Goal: Complete application form: Complete application form

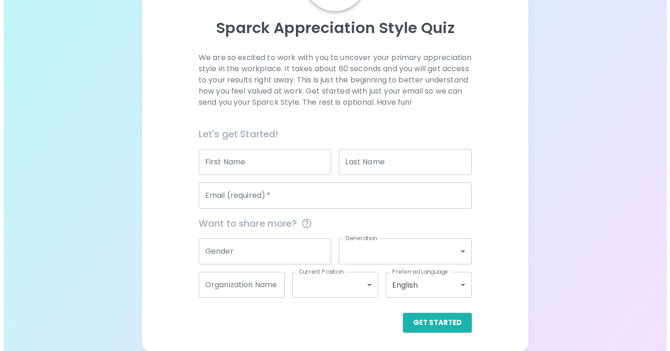
scroll to position [104, 0]
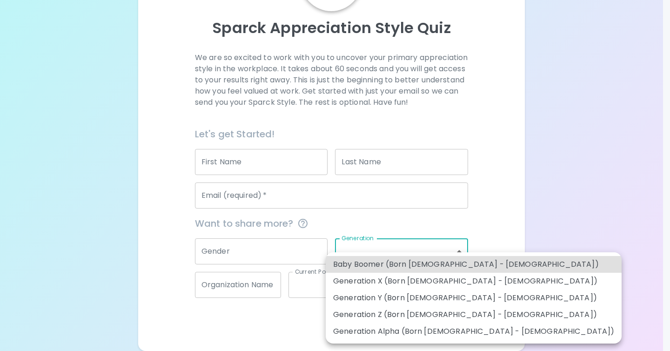
click at [438, 255] on body "Sparck Appreciation Style Quiz We are so excited to work with you to uncover yo…" at bounding box center [335, 128] width 670 height 443
click at [81, 54] on div at bounding box center [335, 175] width 670 height 351
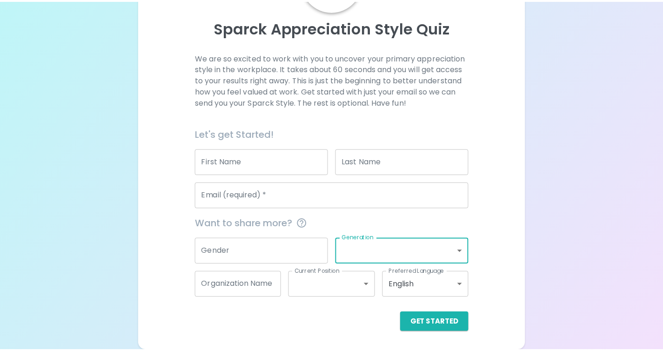
scroll to position [93, 0]
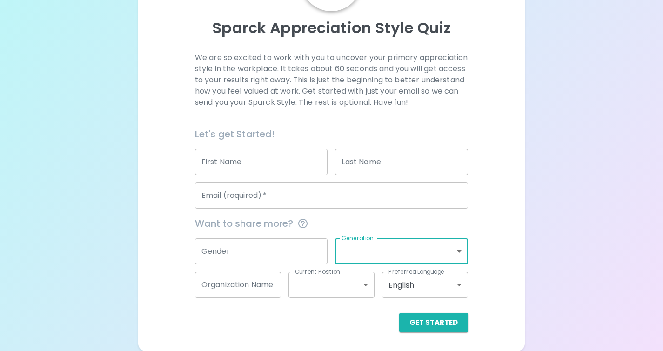
click at [292, 175] on input "First Name" at bounding box center [261, 162] width 133 height 26
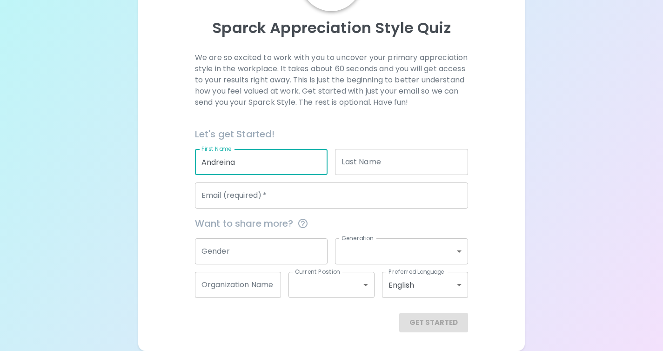
type input "Andreina"
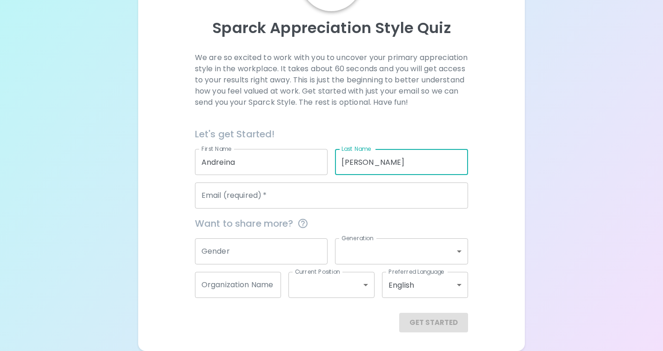
type input "[PERSON_NAME]"
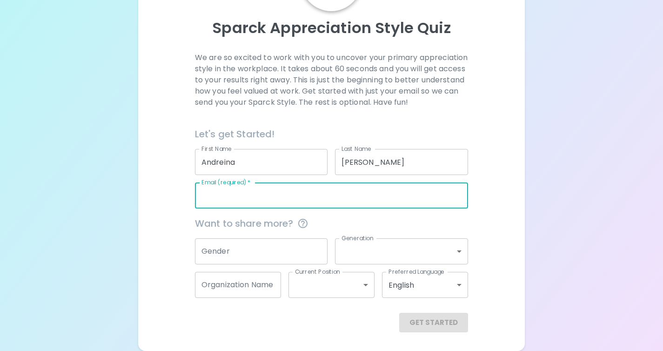
type input "[EMAIL_ADDRESS][DOMAIN_NAME]"
click at [262, 264] on input "Gender" at bounding box center [261, 251] width 133 height 26
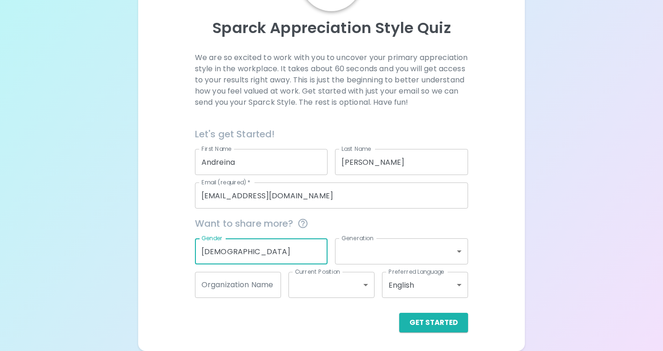
type input "[DEMOGRAPHIC_DATA]"
click at [420, 270] on body "Sparck Appreciation Style Quiz We are so excited to work with you to uncover yo…" at bounding box center [331, 128] width 663 height 443
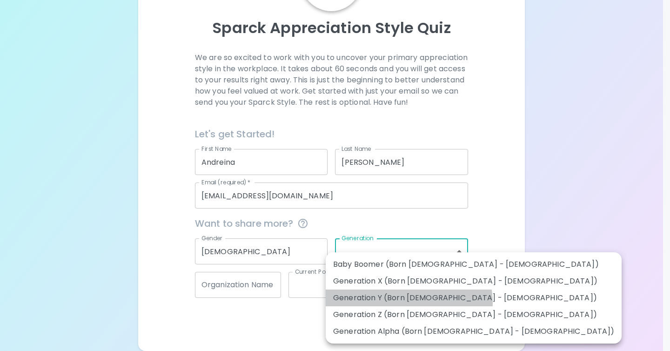
click at [408, 302] on li "Generation Y (Born [DEMOGRAPHIC_DATA] - [DEMOGRAPHIC_DATA])" at bounding box center [474, 297] width 296 height 17
type input "generation_y"
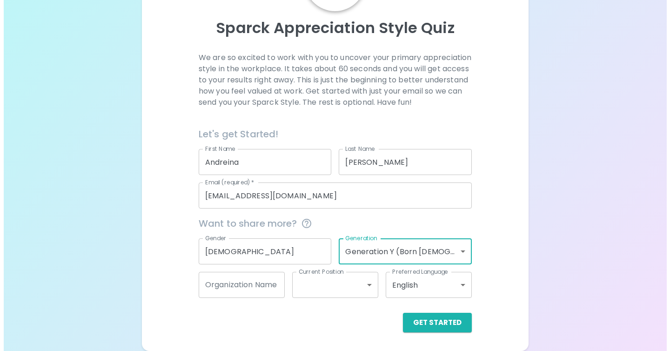
scroll to position [104, 0]
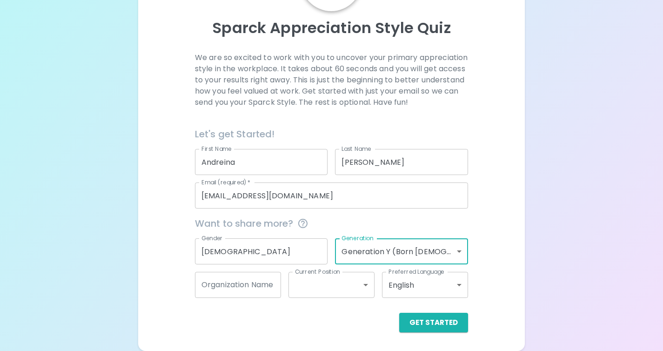
click at [235, 276] on div "Organization Name Organization Name" at bounding box center [238, 285] width 86 height 26
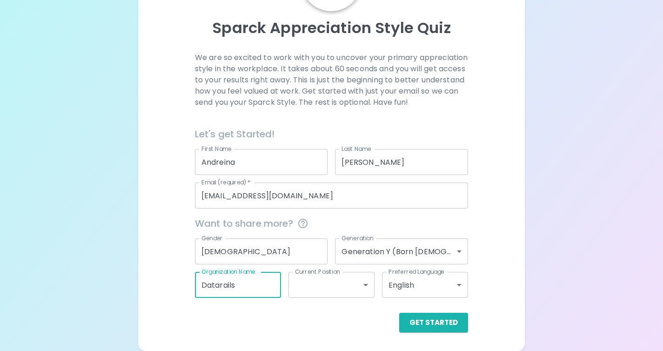
type input "Datarails"
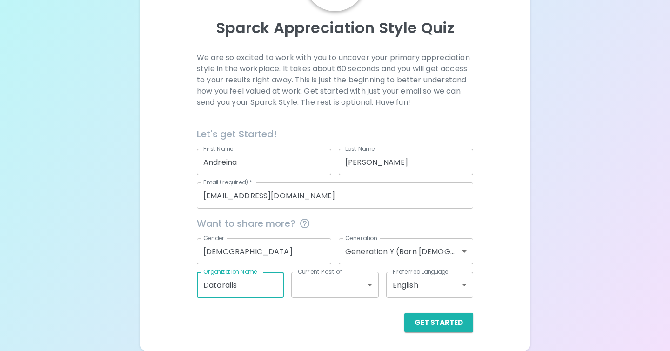
click at [330, 290] on body "Sparck Appreciation Style Quiz We are so excited to work with you to uncover yo…" at bounding box center [335, 128] width 670 height 443
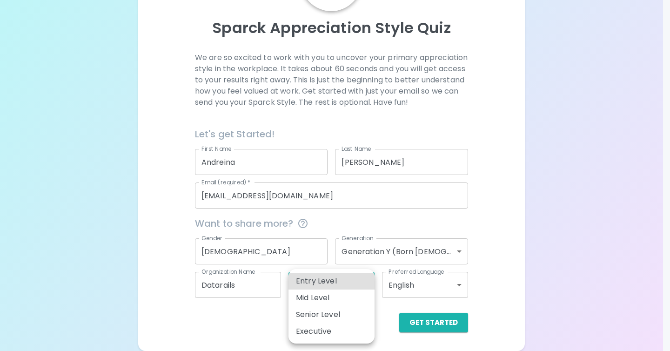
click at [326, 293] on li "Mid Level" at bounding box center [331, 297] width 86 height 17
type input "mid_level"
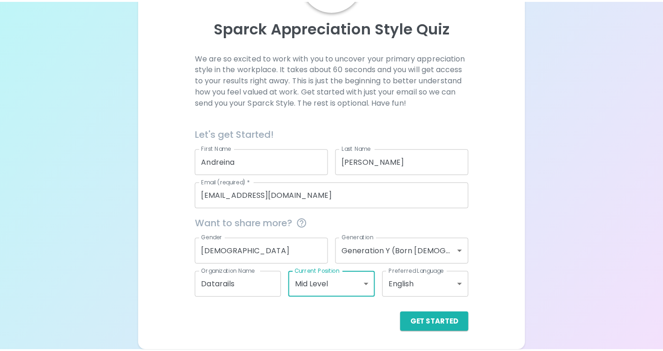
scroll to position [93, 0]
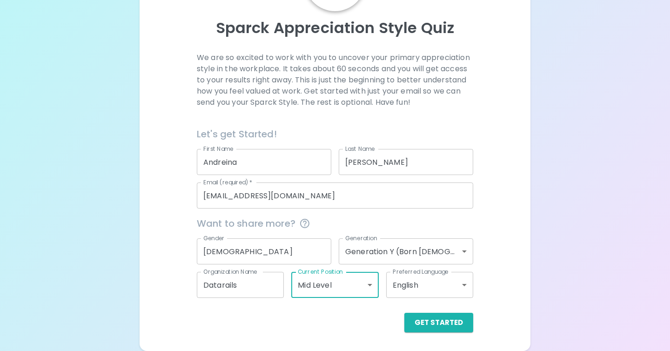
click at [391, 306] on body "Sparck Appreciation Style Quiz We are so excited to work with you to uncover yo…" at bounding box center [335, 128] width 670 height 443
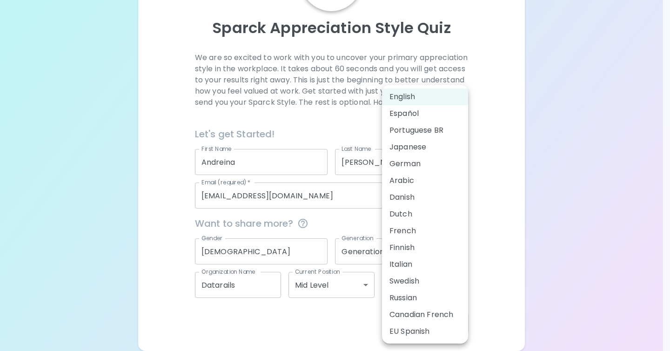
click at [413, 98] on li "English" at bounding box center [425, 96] width 86 height 17
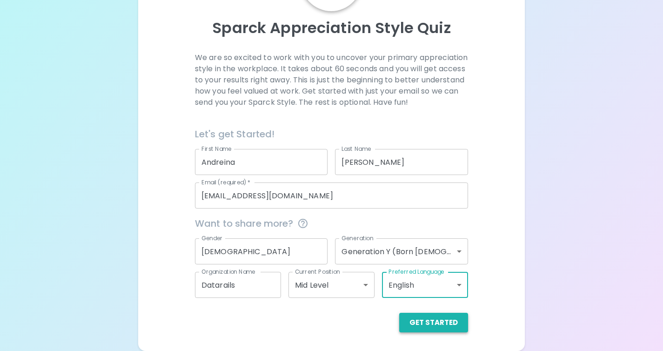
click at [427, 332] on button "Get Started" at bounding box center [433, 322] width 69 height 20
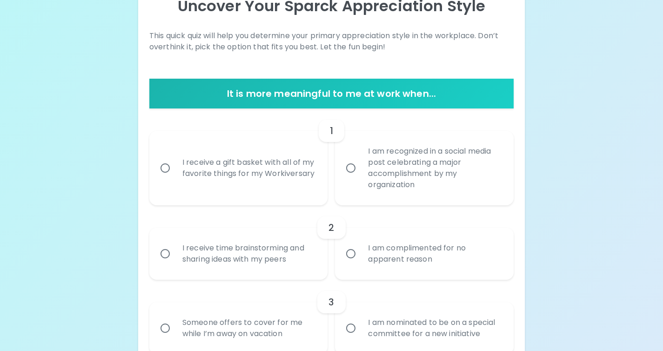
scroll to position [128, 0]
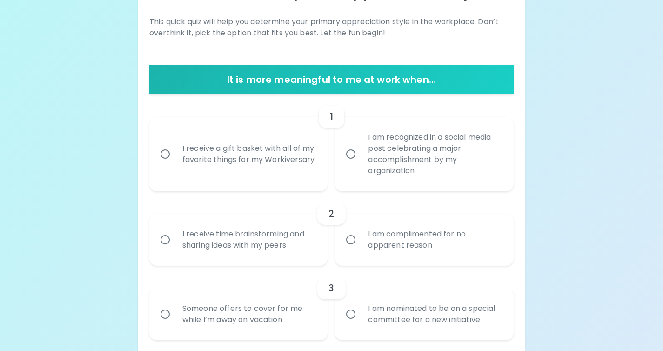
click at [165, 160] on input "I receive a gift basket with all of my favorite things for my Workiversary" at bounding box center [165, 154] width 20 height 20
radio input "true"
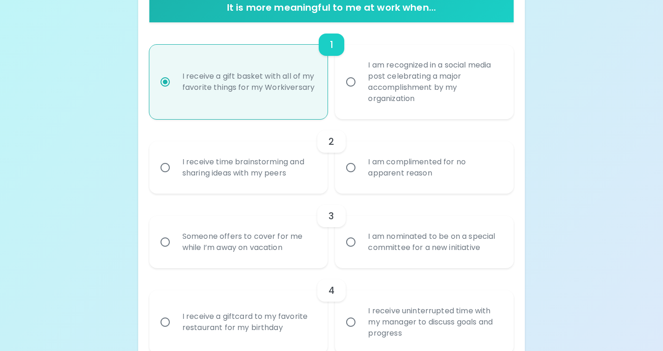
scroll to position [203, 0]
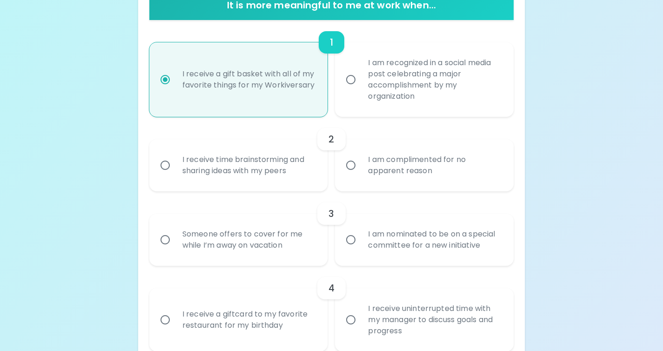
click at [348, 167] on input "I am complimented for no apparent reason" at bounding box center [351, 165] width 20 height 20
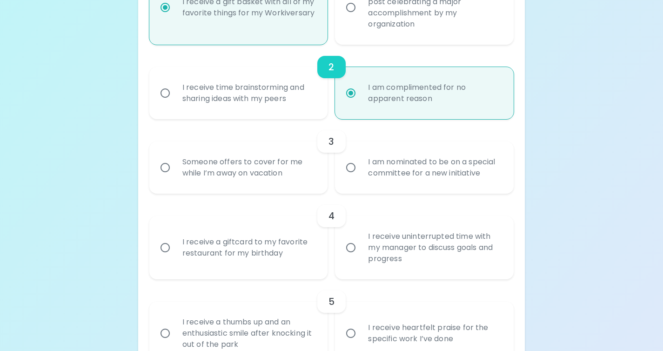
scroll to position [277, 0]
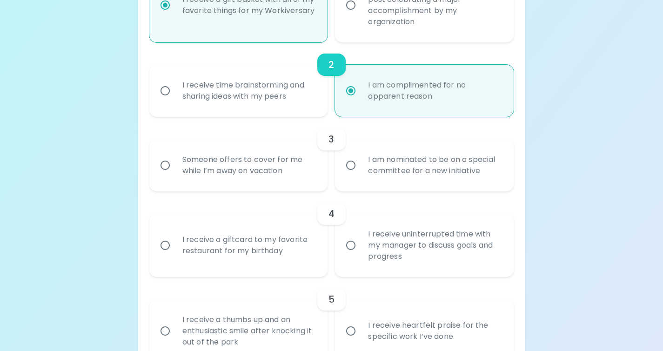
radio input "true"
click at [169, 167] on input "Someone offers to cover for me while I’m away on vacation" at bounding box center [165, 165] width 20 height 20
radio input "false"
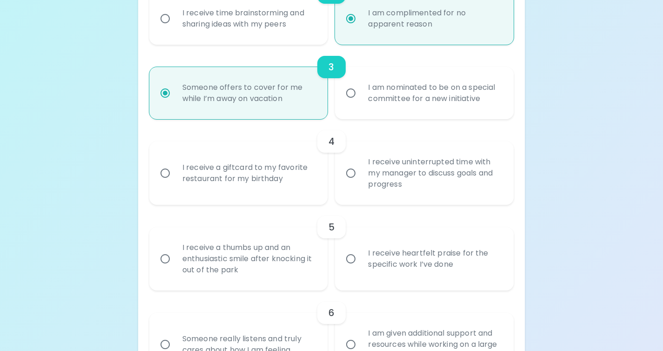
scroll to position [352, 0]
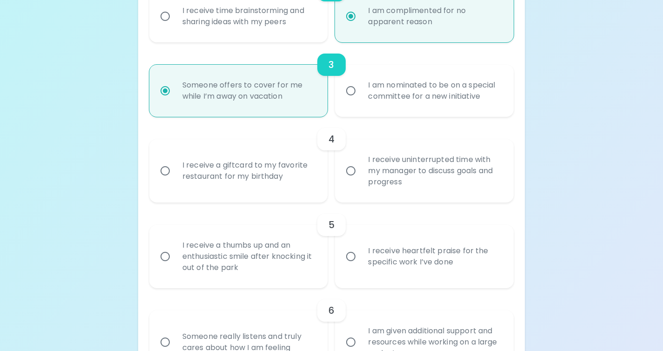
radio input "true"
click at [203, 164] on div "I receive a giftcard to my favorite restaurant for my birthday" at bounding box center [249, 170] width 148 height 45
click at [175, 164] on input "I receive a giftcard to my favorite restaurant for my birthday" at bounding box center [165, 171] width 20 height 20
radio input "false"
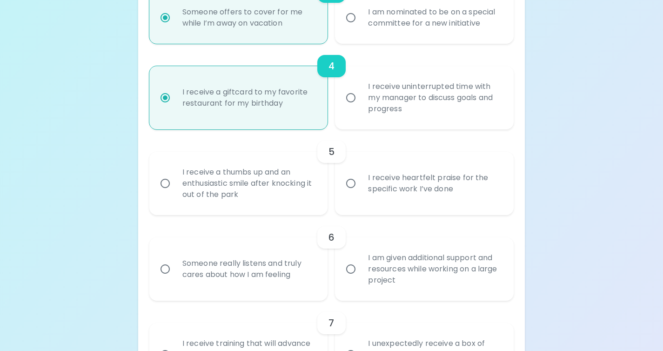
scroll to position [426, 0]
radio input "true"
click at [376, 198] on div "I receive heartfelt praise for the specific work I’ve done" at bounding box center [434, 182] width 148 height 45
click at [360, 192] on input "I receive heartfelt praise for the specific work I’ve done" at bounding box center [351, 182] width 20 height 20
radio input "false"
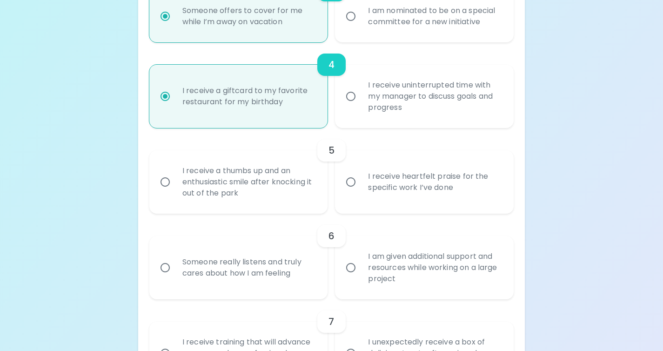
radio input "false"
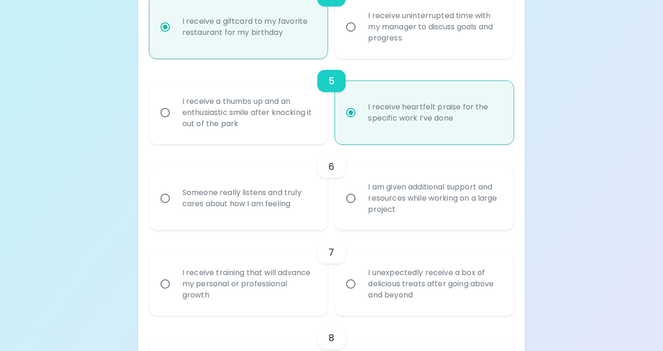
scroll to position [500, 0]
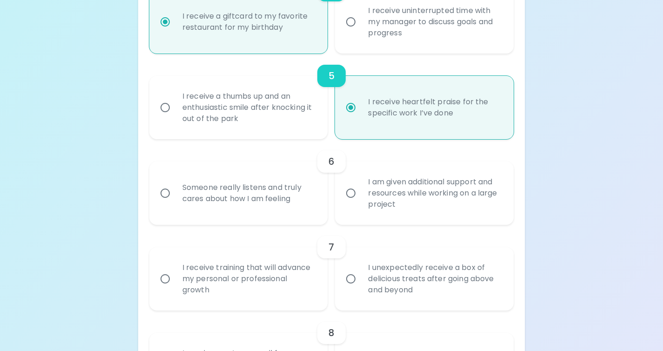
radio input "true"
click at [415, 201] on div "I am given additional support and resources while working on a large project" at bounding box center [434, 193] width 148 height 56
click at [360, 201] on input "I am given additional support and resources while working on a large project" at bounding box center [351, 193] width 20 height 20
radio input "false"
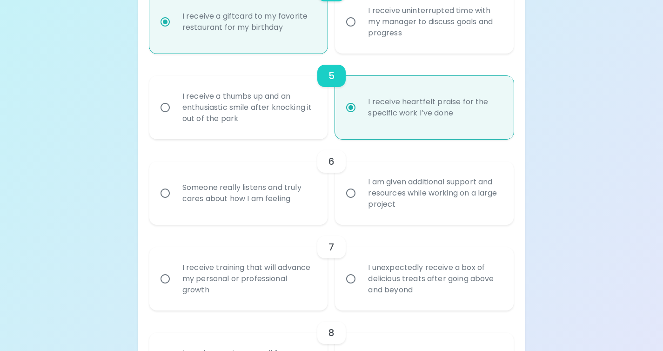
radio input "false"
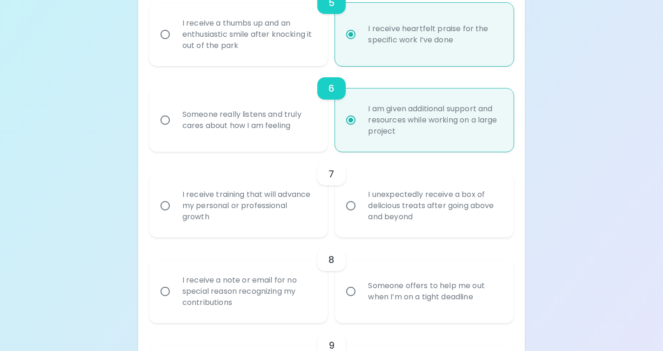
scroll to position [575, 0]
radio input "true"
click at [386, 206] on div "I unexpectedly receive a box of delicious treats after going above and beyond" at bounding box center [434, 204] width 148 height 56
click at [360, 206] on input "I unexpectedly receive a box of delicious treats after going above and beyond" at bounding box center [351, 204] width 20 height 20
radio input "false"
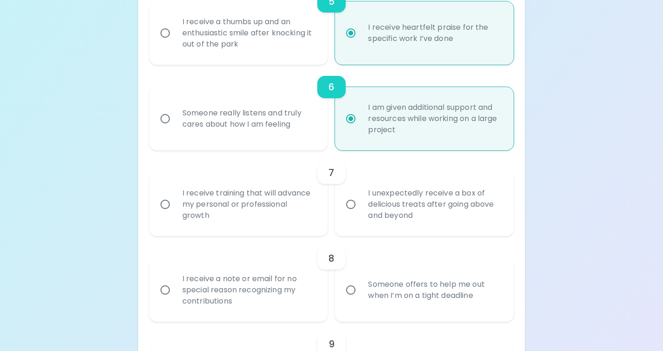
radio input "false"
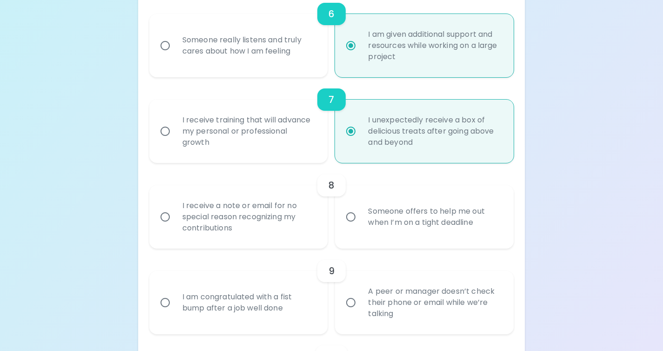
scroll to position [649, 0]
radio input "true"
click at [359, 226] on label "Someone offers to help me out when I’m on a tight deadline" at bounding box center [419, 215] width 179 height 63
click at [359, 225] on input "Someone offers to help me out when I’m on a tight deadline" at bounding box center [351, 216] width 20 height 20
radio input "false"
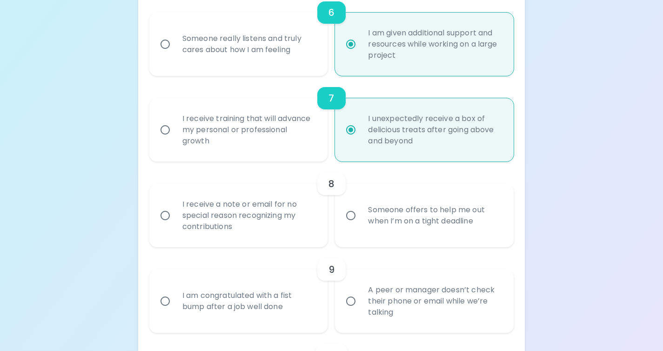
radio input "false"
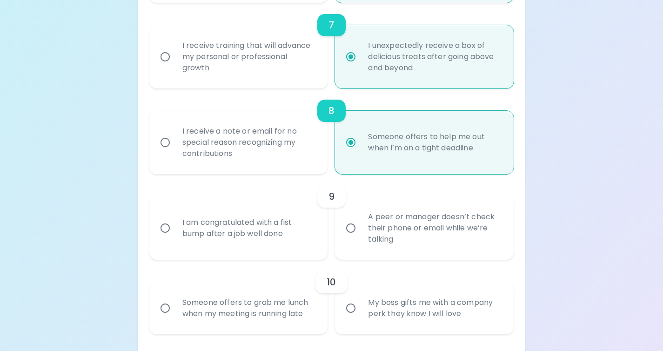
scroll to position [724, 0]
radio input "true"
click at [266, 153] on div "I receive a note or email for no special reason recognizing my contributions" at bounding box center [249, 141] width 148 height 56
click at [175, 151] on input "I receive a note or email for no special reason recognizing my contributions" at bounding box center [165, 141] width 20 height 20
radio input "false"
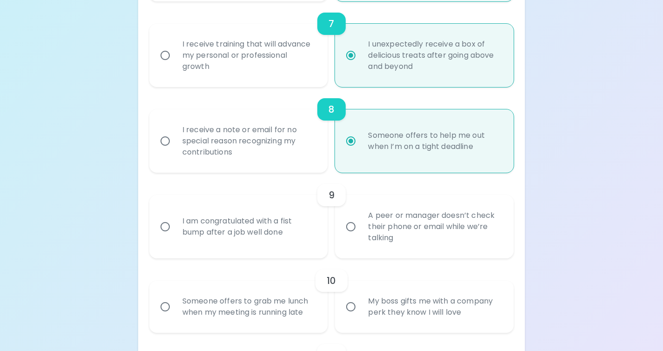
radio input "false"
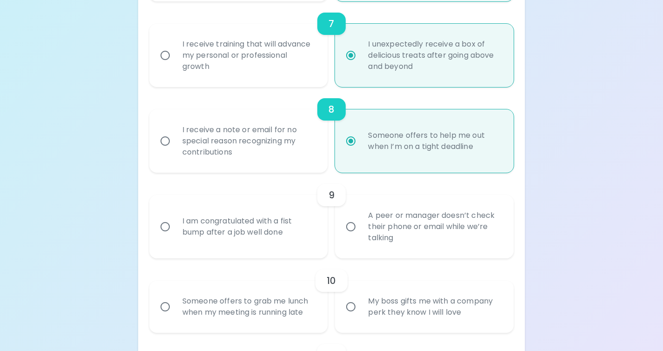
radio input "true"
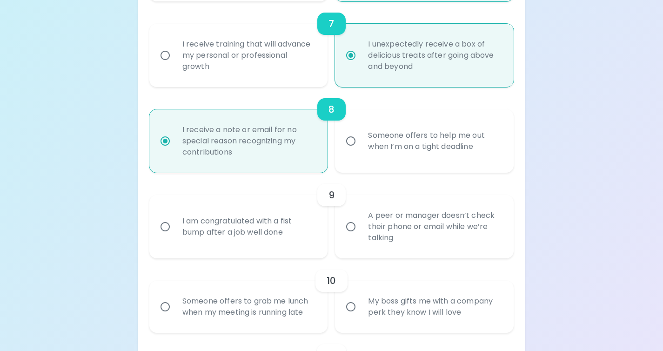
radio input "true"
click at [304, 223] on div "I am congratulated with a fist bump after a job well done" at bounding box center [249, 226] width 148 height 45
click at [175, 223] on input "I am congratulated with a fist bump after a job well done" at bounding box center [165, 227] width 20 height 20
radio input "false"
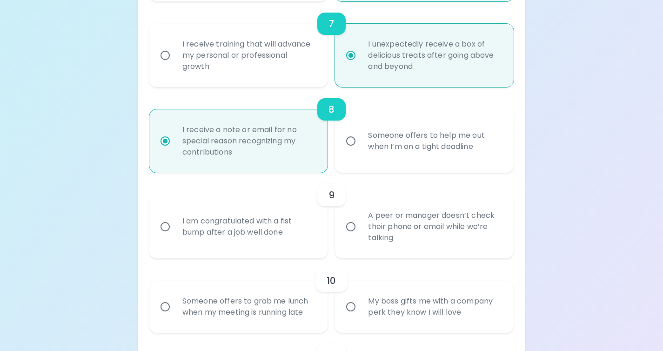
radio input "false"
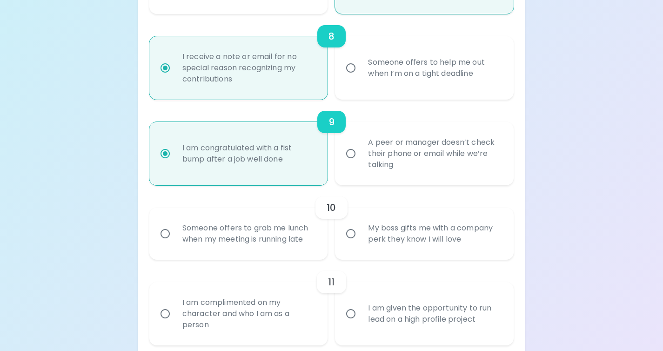
scroll to position [798, 0]
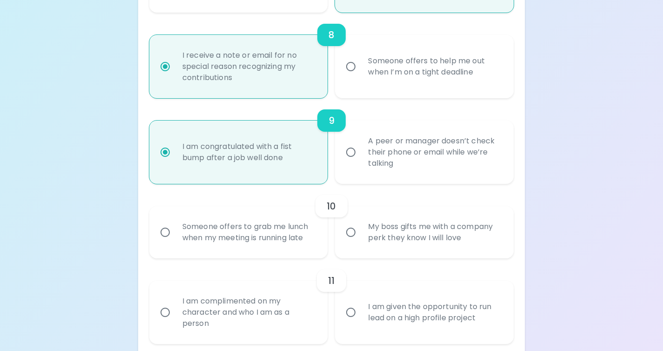
radio input "true"
click at [262, 241] on div "Someone offers to grab me lunch when my meeting is running late" at bounding box center [249, 232] width 148 height 45
click at [175, 241] on input "Someone offers to grab me lunch when my meeting is running late" at bounding box center [165, 232] width 20 height 20
radio input "false"
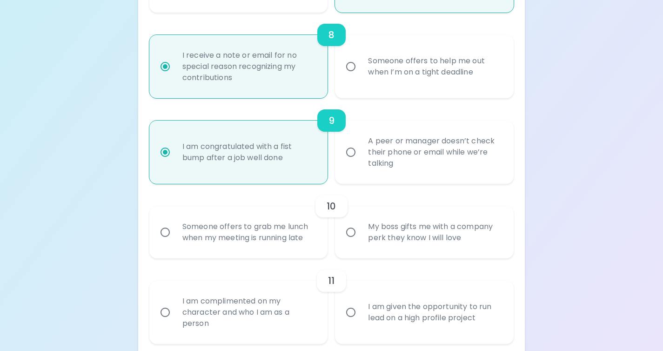
radio input "false"
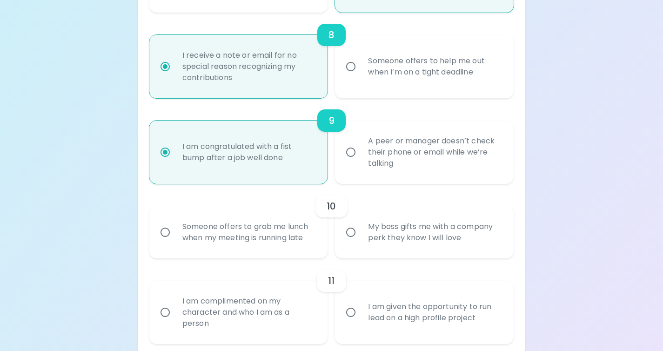
radio input "false"
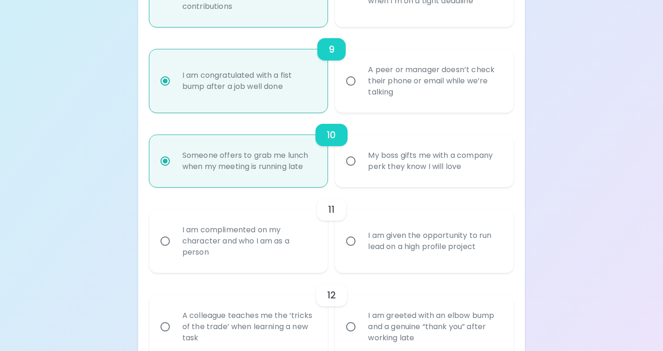
scroll to position [872, 0]
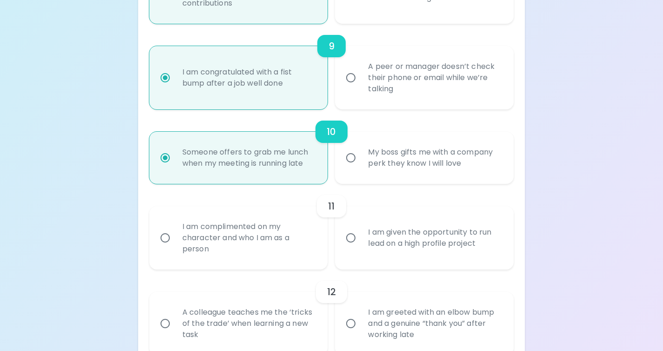
radio input "true"
click at [262, 241] on div "I am complimented on my character and who I am as a person" at bounding box center [249, 238] width 148 height 56
click at [175, 241] on input "I am complimented on my character and who I am as a person" at bounding box center [165, 238] width 20 height 20
radio input "false"
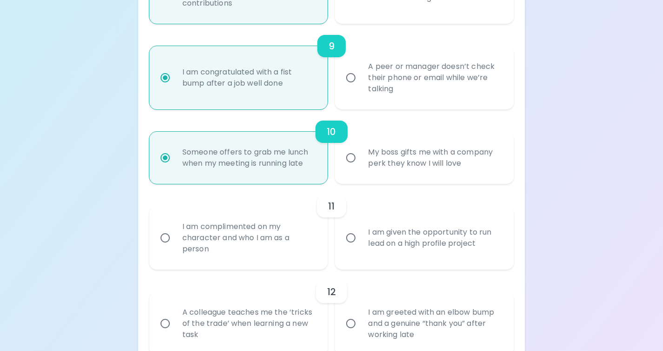
radio input "false"
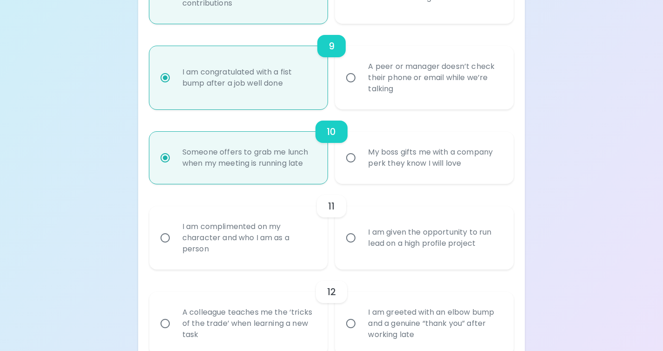
radio input "false"
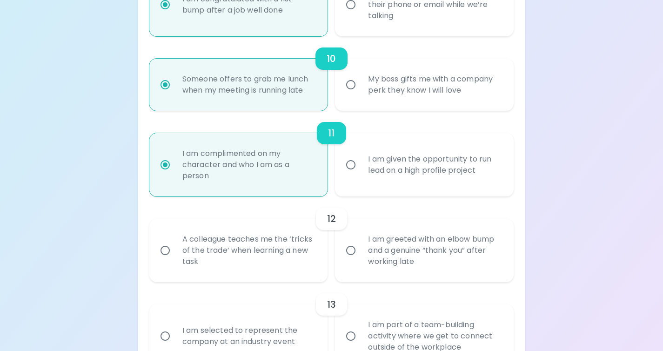
scroll to position [947, 0]
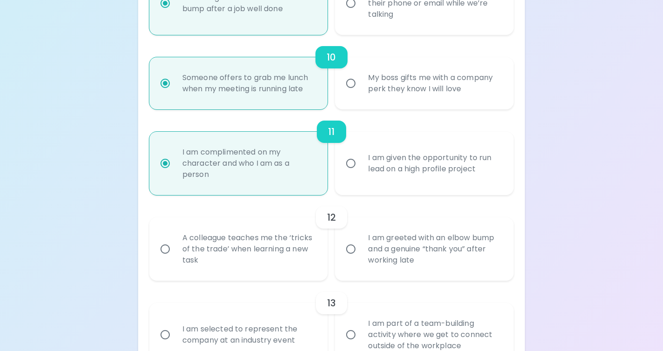
radio input "true"
click at [276, 257] on div "A colleague teaches me the ‘tricks of the trade’ when learning a new task" at bounding box center [249, 249] width 148 height 56
click at [175, 257] on input "A colleague teaches me the ‘tricks of the trade’ when learning a new task" at bounding box center [165, 249] width 20 height 20
radio input "false"
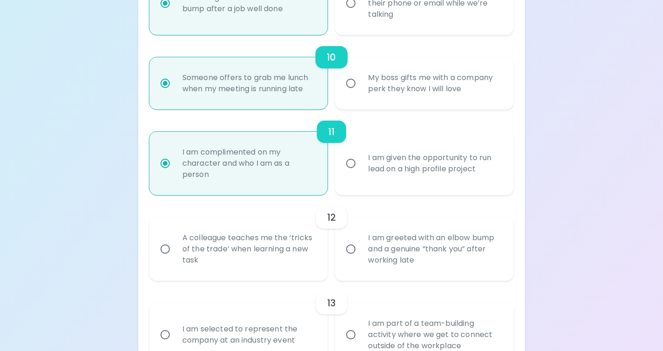
radio input "false"
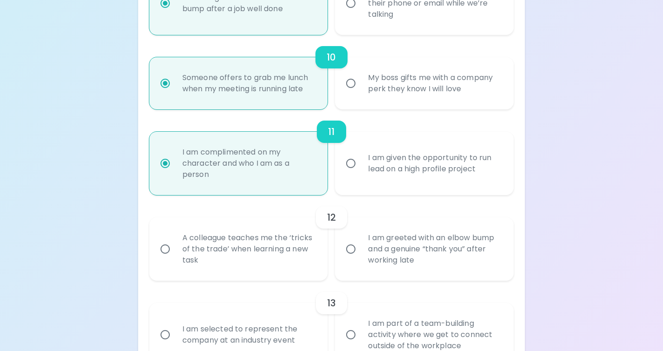
radio input "false"
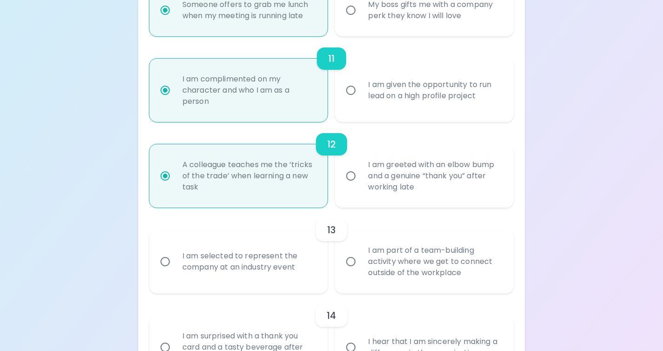
scroll to position [1021, 0]
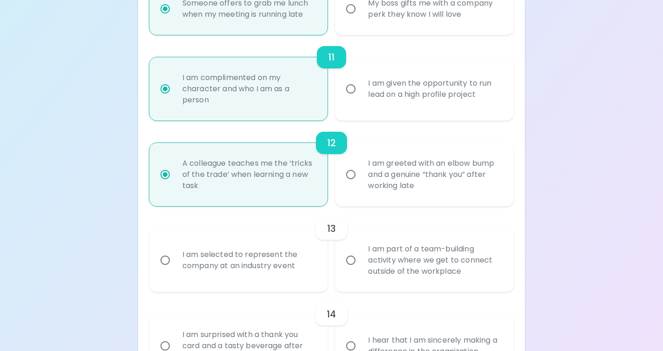
radio input "true"
click at [472, 261] on div "I am part of a team-building activity where we get to connect outside of the wo…" at bounding box center [434, 260] width 148 height 56
click at [360, 261] on input "I am part of a team-building activity where we get to connect outside of the wo…" at bounding box center [351, 260] width 20 height 20
radio input "false"
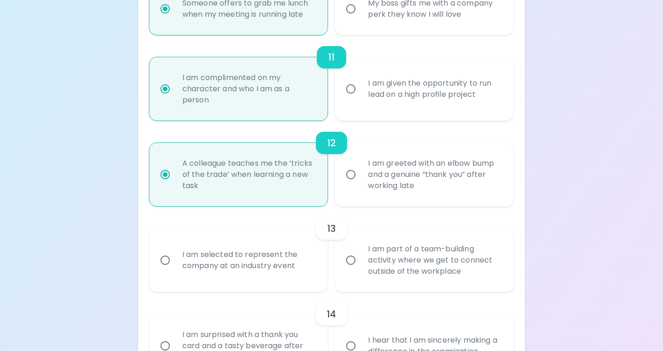
radio input "false"
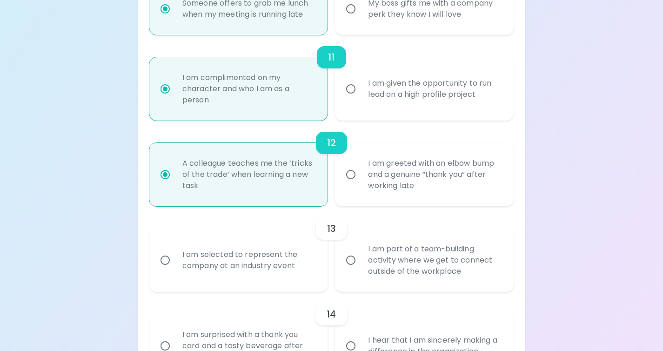
radio input "false"
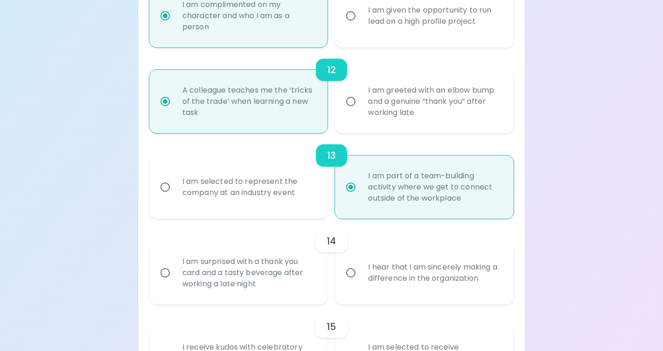
scroll to position [1096, 0]
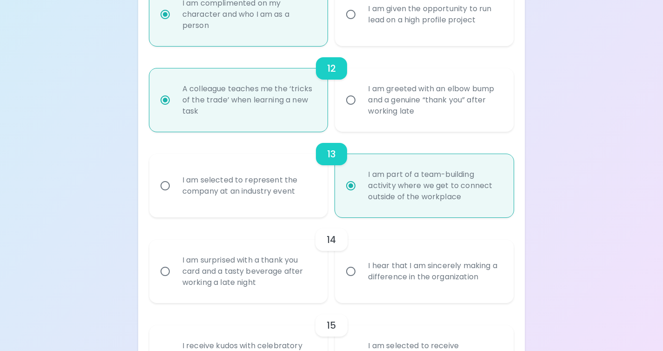
radio input "true"
click at [396, 273] on div "I hear that I am sincerely making a difference in the organization" at bounding box center [434, 271] width 148 height 45
click at [360, 273] on input "I hear that I am sincerely making a difference in the organization" at bounding box center [351, 271] width 20 height 20
radio input "false"
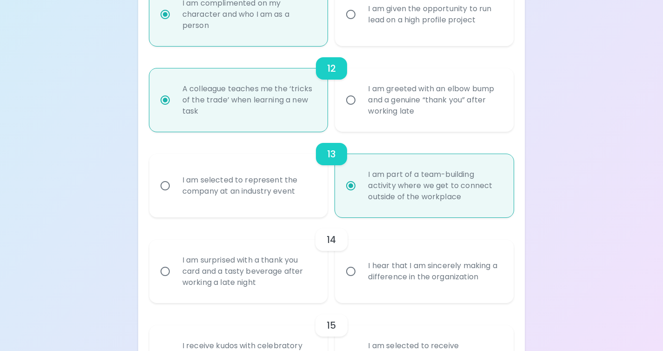
radio input "false"
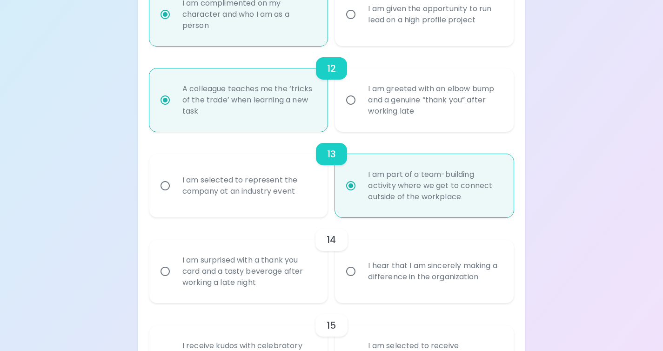
radio input "false"
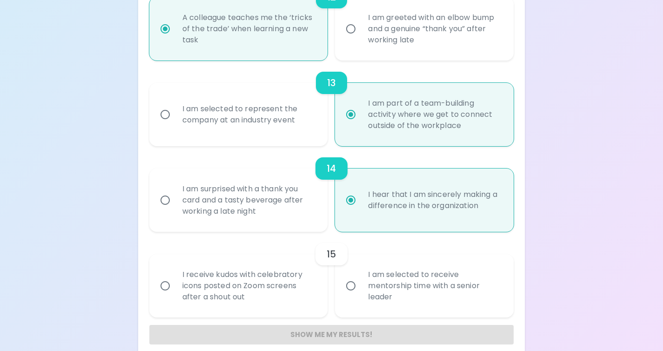
scroll to position [1170, 0]
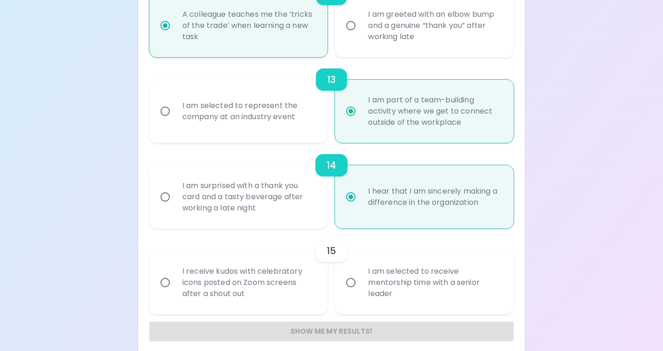
radio input "true"
click at [282, 292] on div "I receive kudos with celebratory icons posted on Zoom screens after a shout out" at bounding box center [249, 282] width 148 height 56
click at [175, 292] on input "I receive kudos with celebratory icons posted on Zoom screens after a shout out" at bounding box center [165, 283] width 20 height 20
radio input "false"
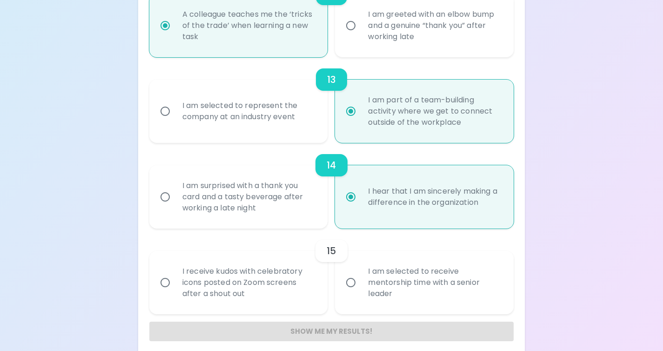
radio input "false"
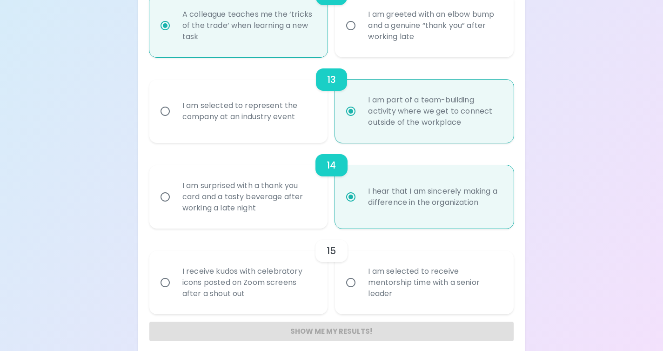
radio input "false"
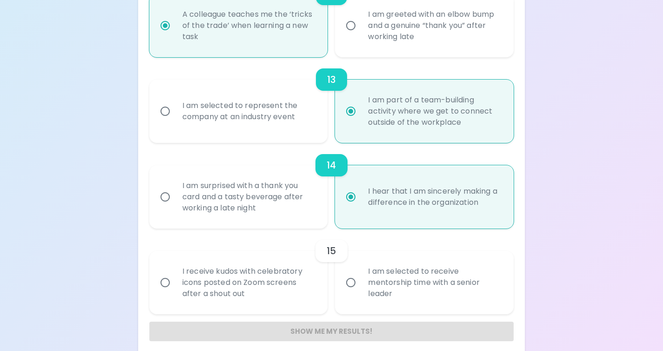
radio input "false"
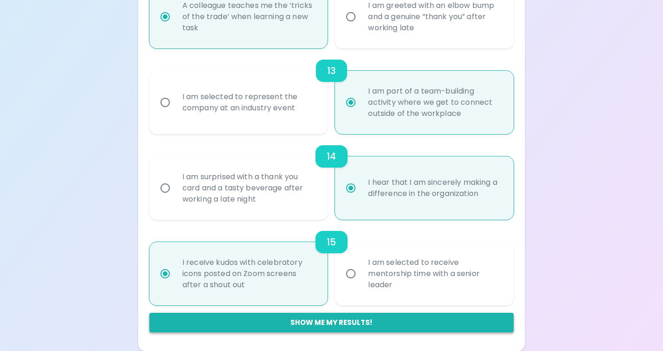
radio input "true"
click at [345, 319] on button "Show me my results!" at bounding box center [331, 322] width 364 height 20
radio input "false"
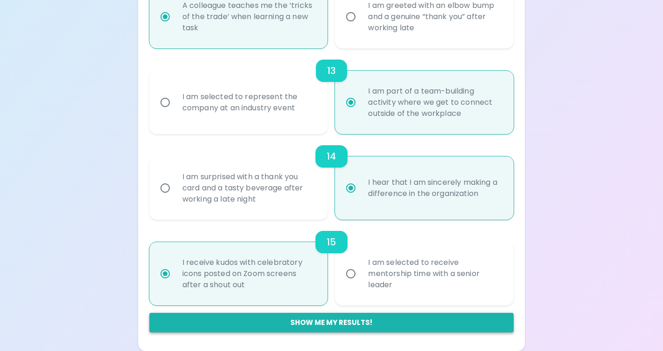
radio input "false"
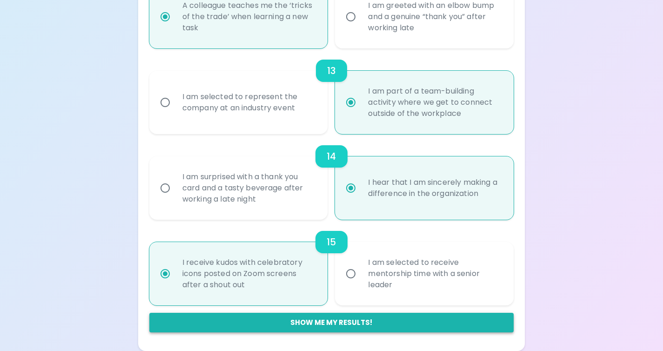
radio input "false"
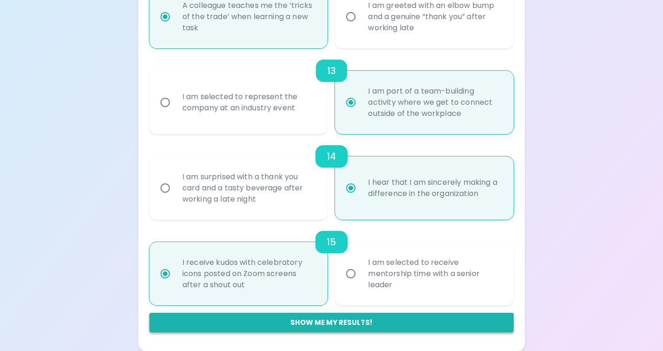
radio input "false"
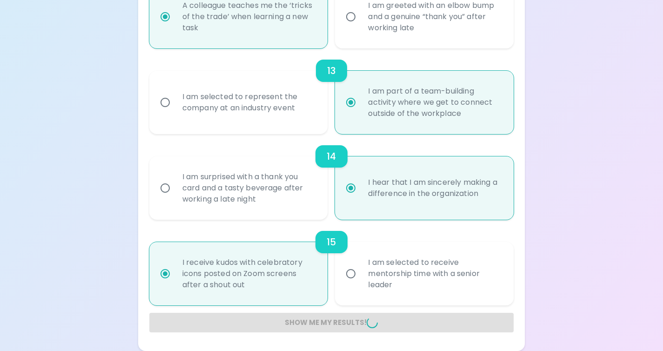
radio input "false"
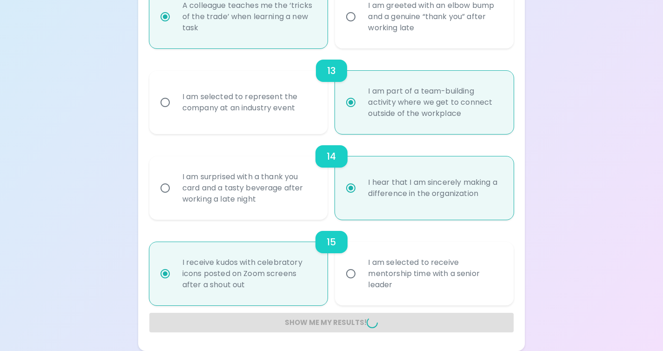
radio input "false"
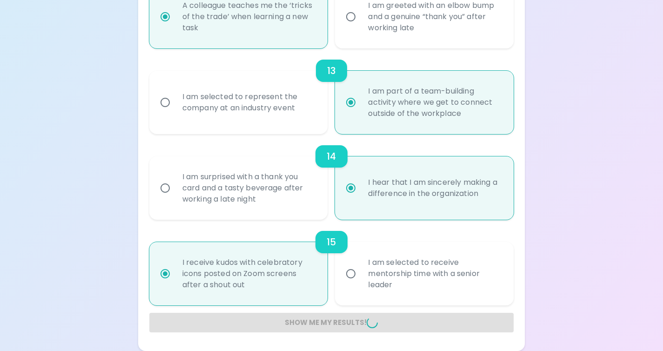
radio input "false"
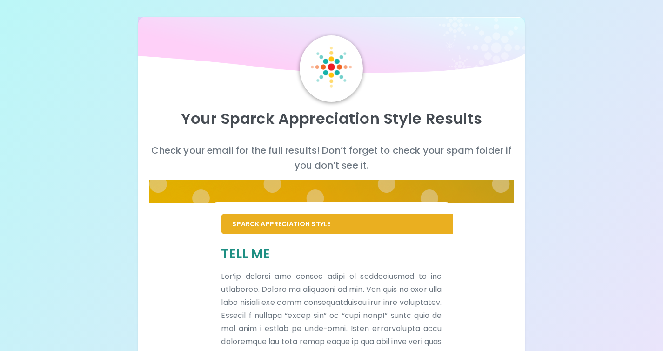
scroll to position [0, 0]
